Goal: Information Seeking & Learning: Learn about a topic

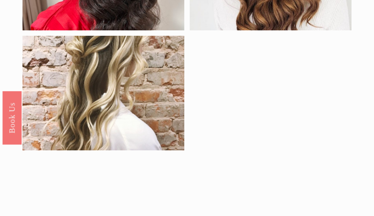
scroll to position [924, 0]
